Goal: Information Seeking & Learning: Learn about a topic

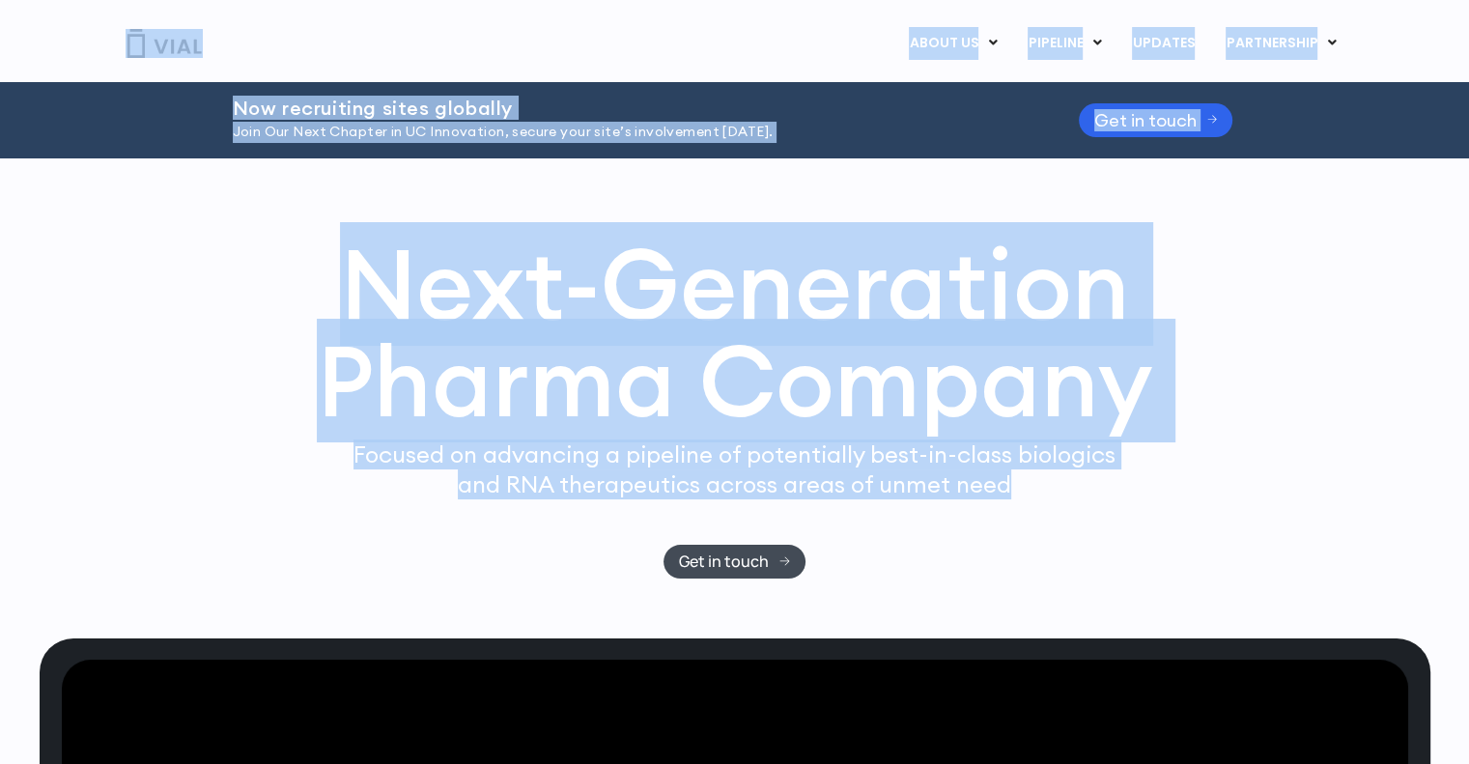
drag, startPoint x: 1056, startPoint y: 486, endPoint x: 51, endPoint y: 15, distance: 1109.2
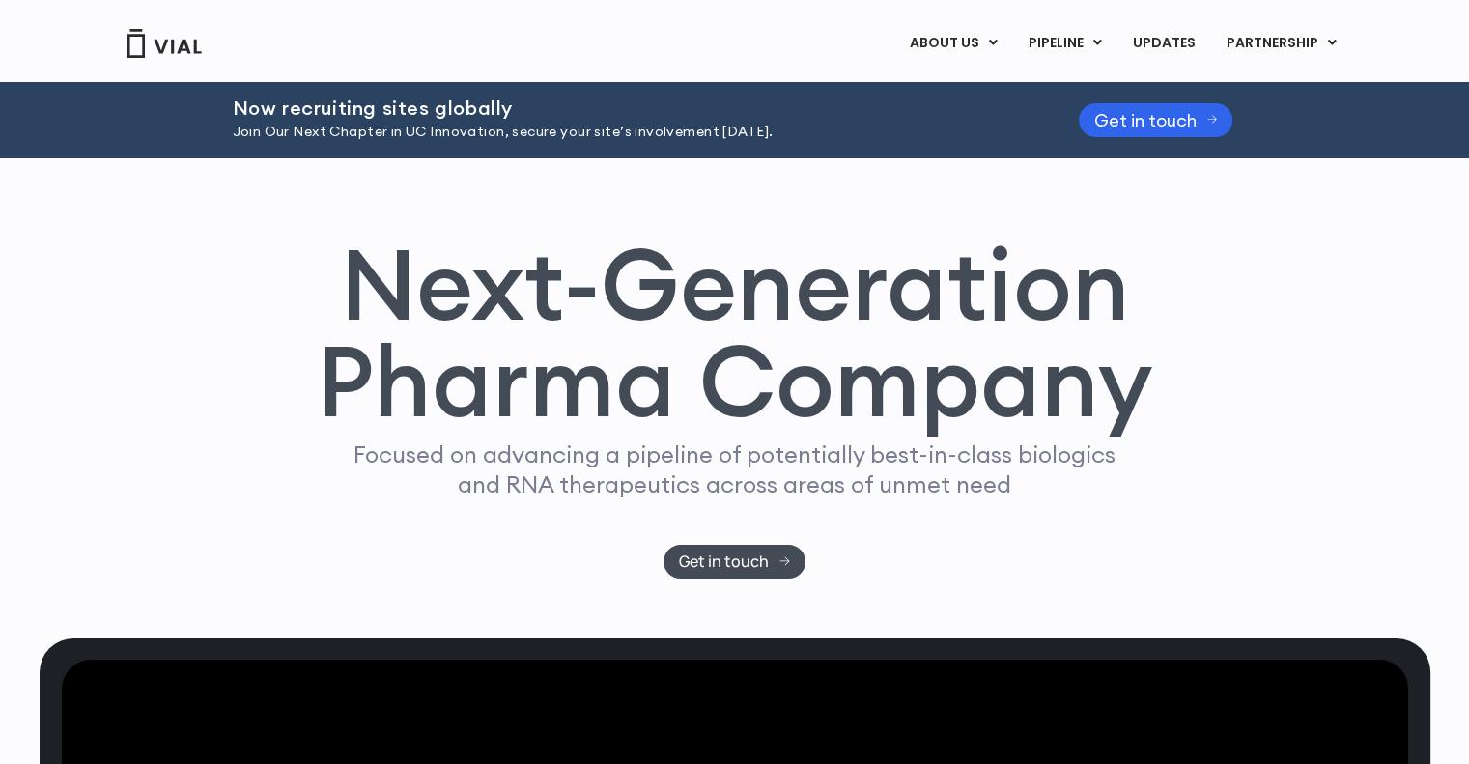
click at [51, 15] on div "ABOUT US ABOUT US CAREERS CONTACT US PIPELINE TL1A HLE PHASE 2 INHBE/ACTIVIN E …" at bounding box center [734, 41] width 1469 height 82
click at [17, 373] on div "Next-Generation Pharma Company Focused on advancing a pipeline of potentially b…" at bounding box center [734, 398] width 1469 height 480
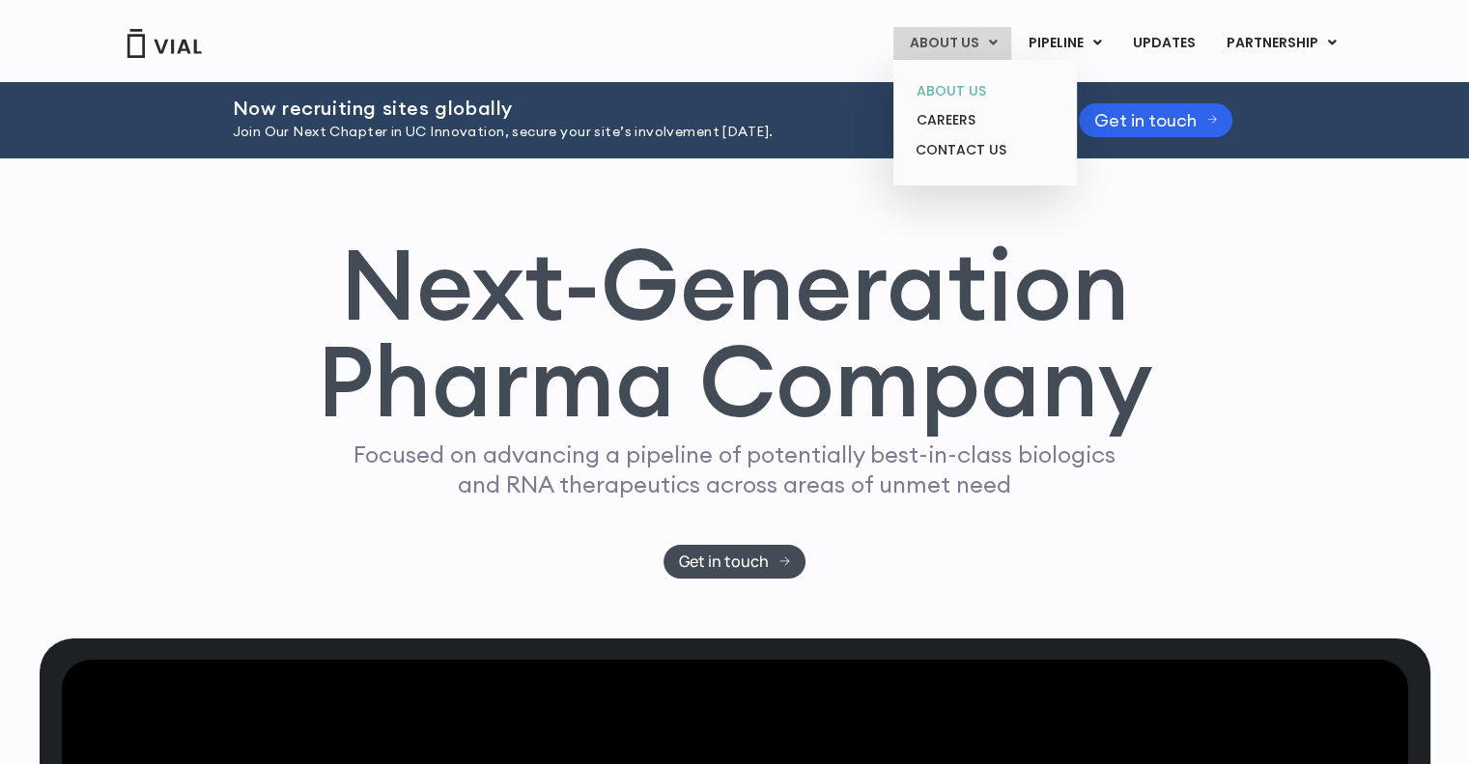
click at [981, 87] on link "ABOUT US" at bounding box center [984, 91] width 169 height 30
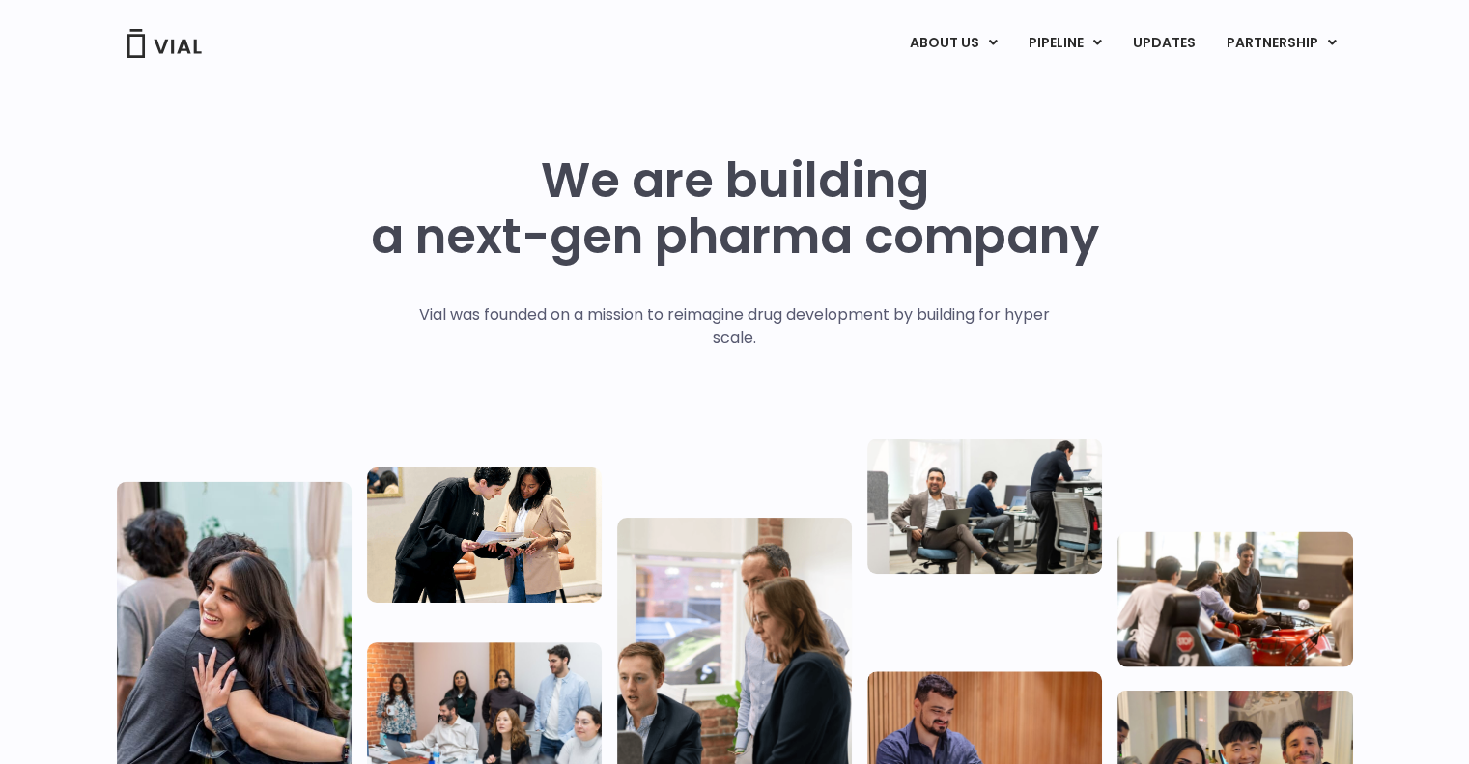
click at [682, 360] on div "Vial was founded on a mission to reimagine drug development by building for hyp…" at bounding box center [734, 365] width 671 height 124
